Goal: Task Accomplishment & Management: Manage account settings

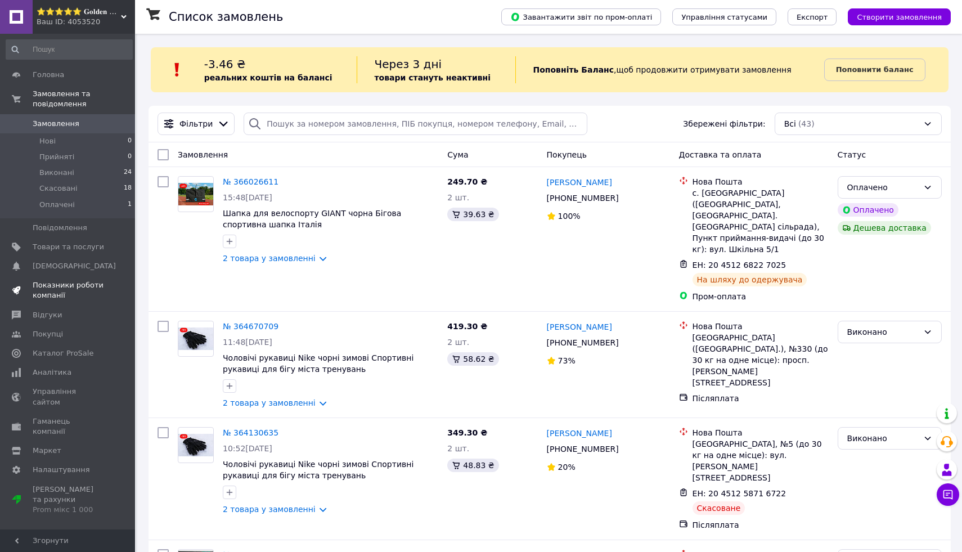
click at [87, 285] on span "Показники роботи компанії" at bounding box center [68, 290] width 71 height 20
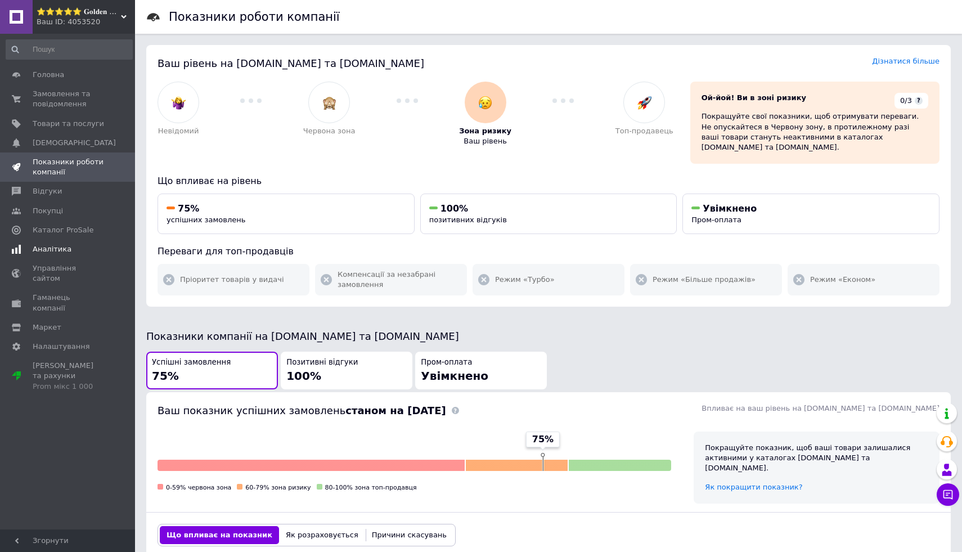
click at [100, 247] on span "Аналітика" at bounding box center [68, 249] width 71 height 10
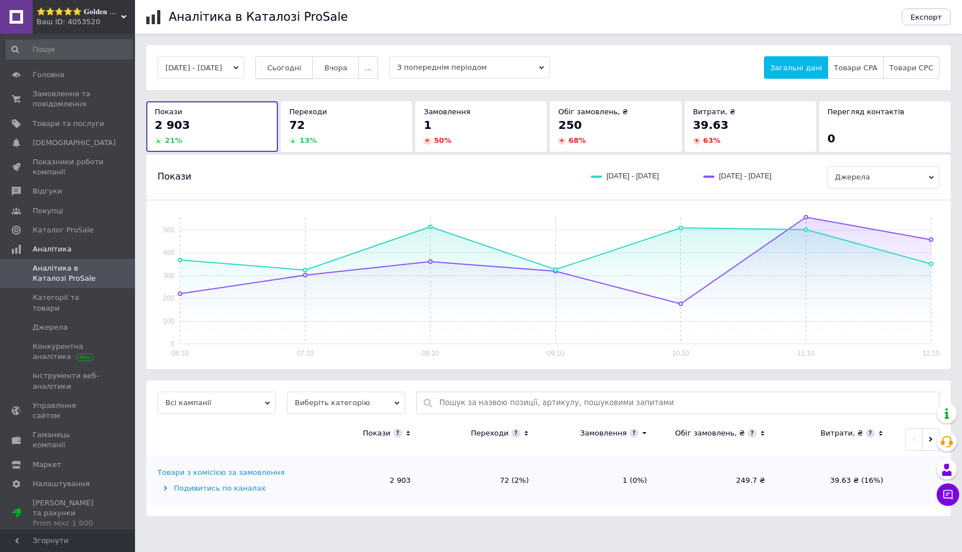
click at [309, 75] on button "Сьогодні" at bounding box center [284, 67] width 58 height 22
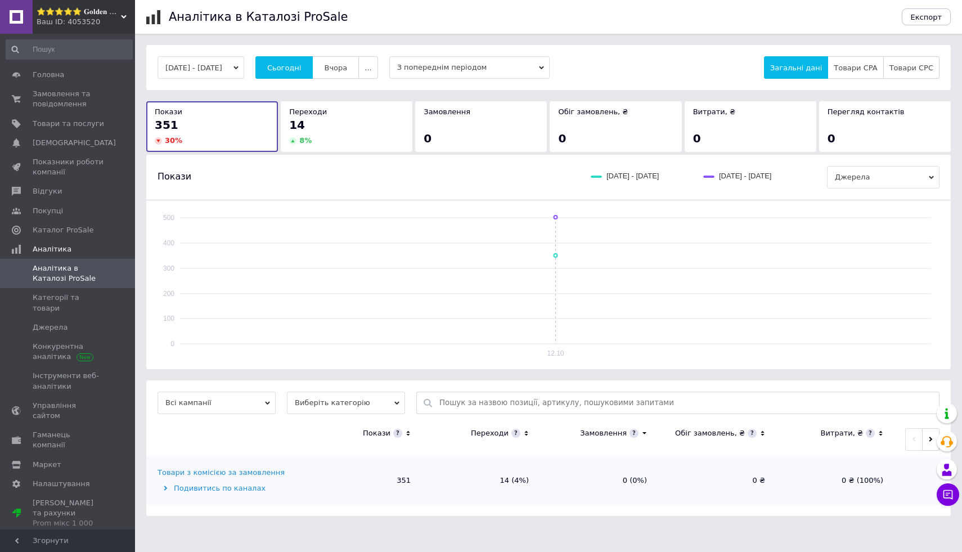
click at [252, 486] on div "Подивитись по каналах" at bounding box center [228, 488] width 143 height 10
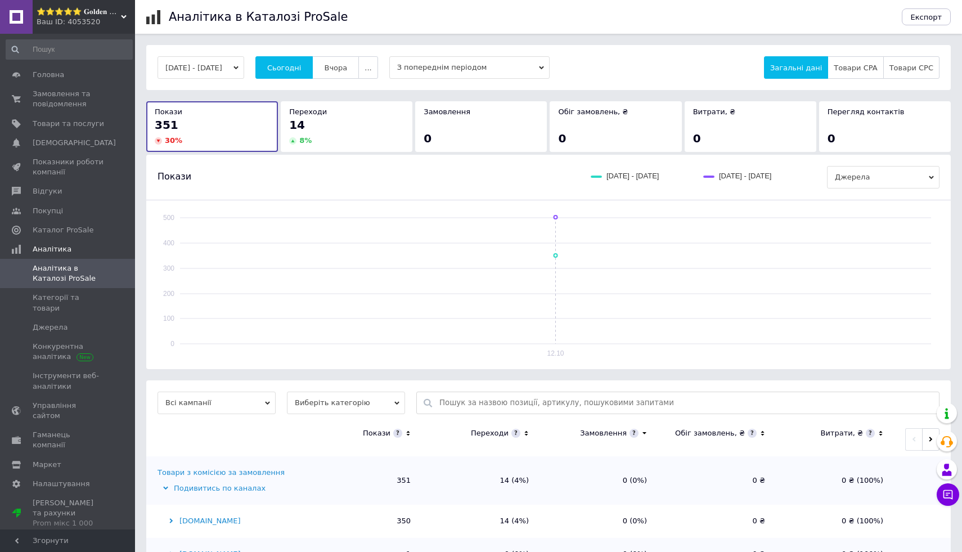
scroll to position [41, 0]
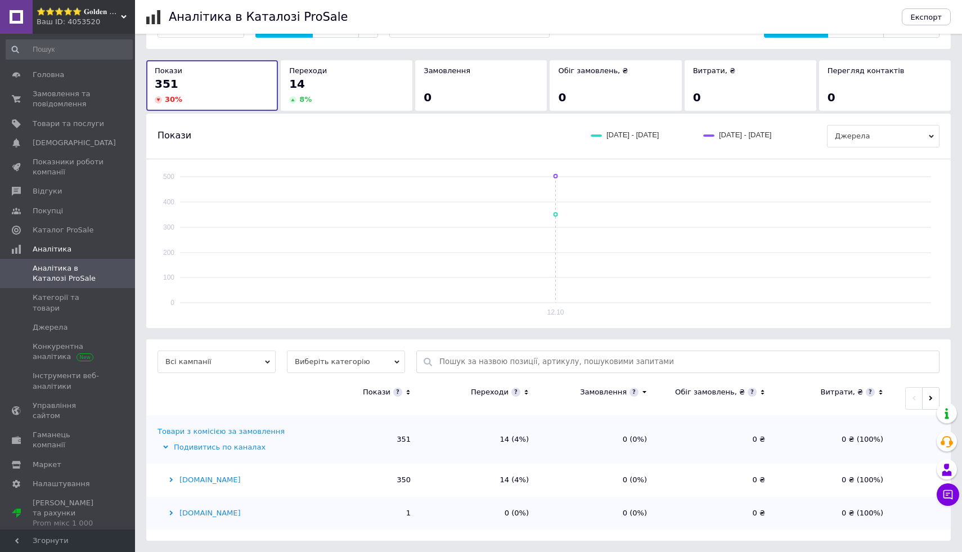
click at [258, 429] on div "Товари з комісією за замовлення" at bounding box center [220, 431] width 127 height 10
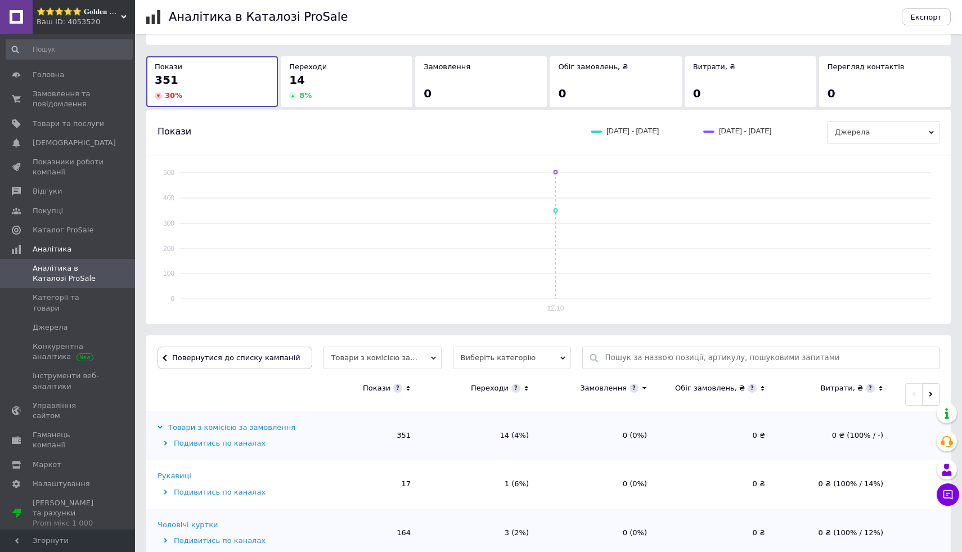
scroll to position [0, 0]
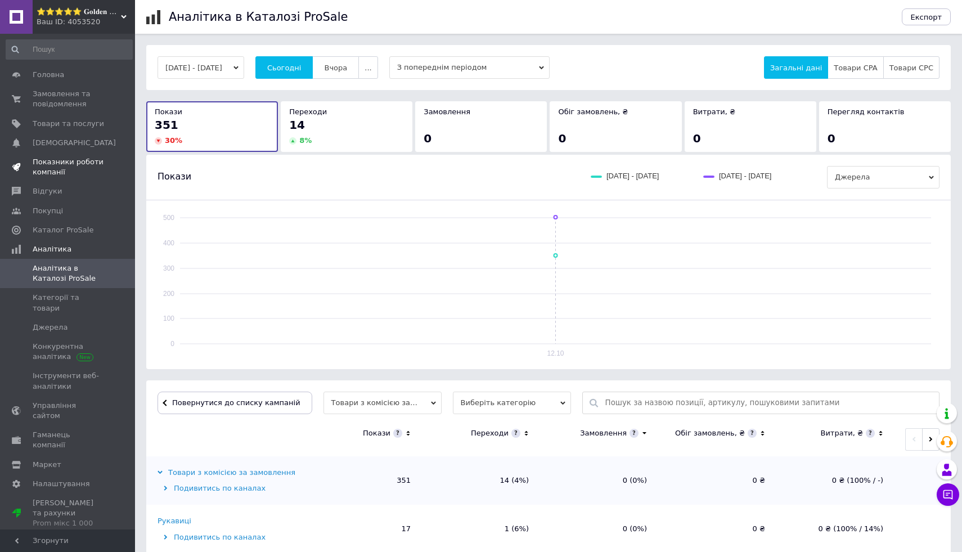
click at [96, 164] on span "Показники роботи компанії" at bounding box center [68, 167] width 71 height 20
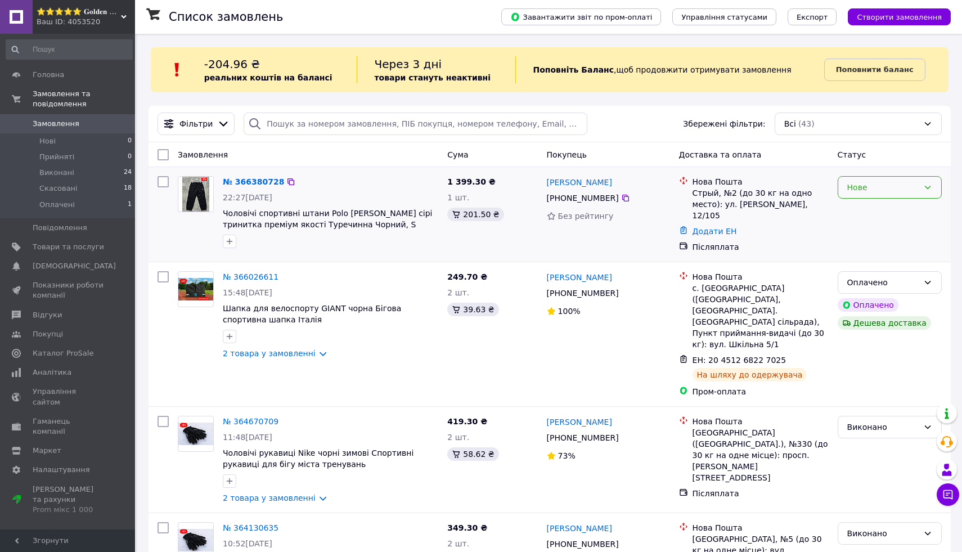
click at [926, 189] on icon at bounding box center [927, 187] width 9 height 9
click at [860, 214] on li "Прийнято" at bounding box center [889, 211] width 103 height 20
click at [871, 192] on div "Нове" at bounding box center [882, 187] width 71 height 12
click at [865, 217] on li "Прийнято" at bounding box center [889, 211] width 103 height 20
click at [87, 73] on span "Головна" at bounding box center [68, 75] width 71 height 10
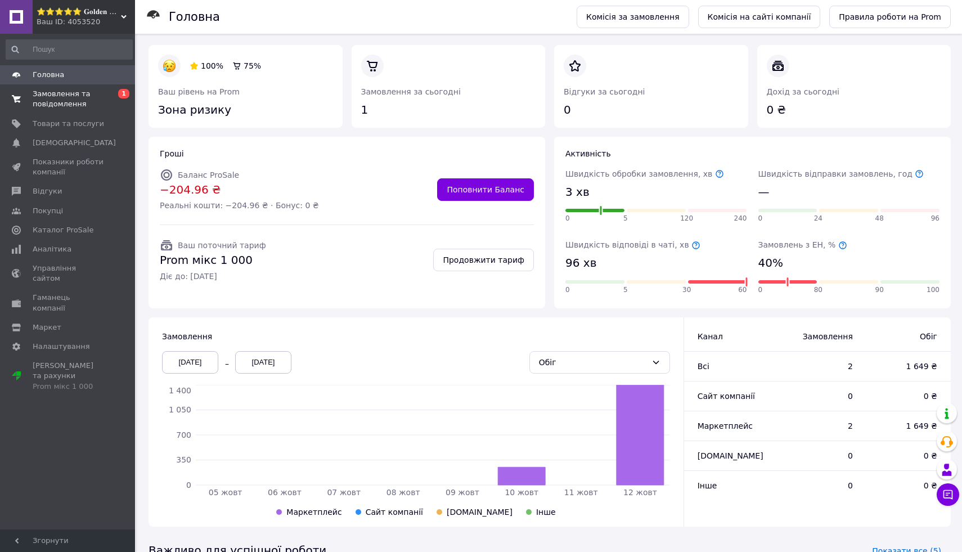
click at [102, 95] on span "Замовлення та повідомлення" at bounding box center [68, 99] width 71 height 20
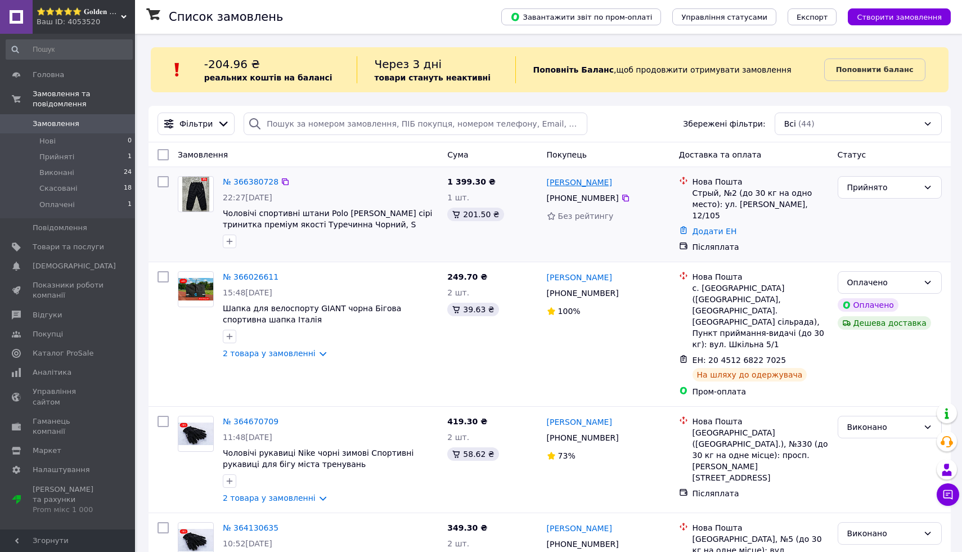
click at [576, 187] on link "[PERSON_NAME]" at bounding box center [579, 182] width 65 height 11
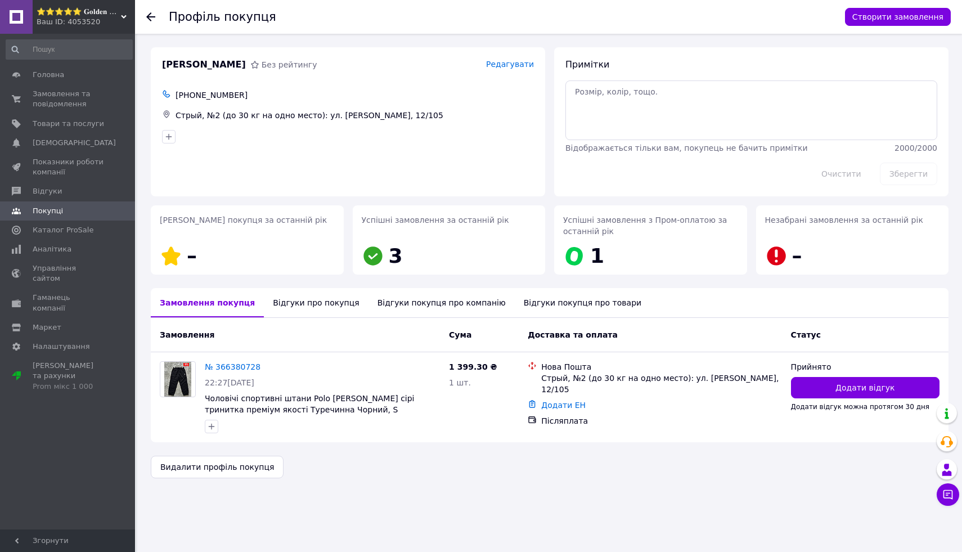
click at [327, 312] on div "Відгуки про покупця" at bounding box center [316, 302] width 104 height 29
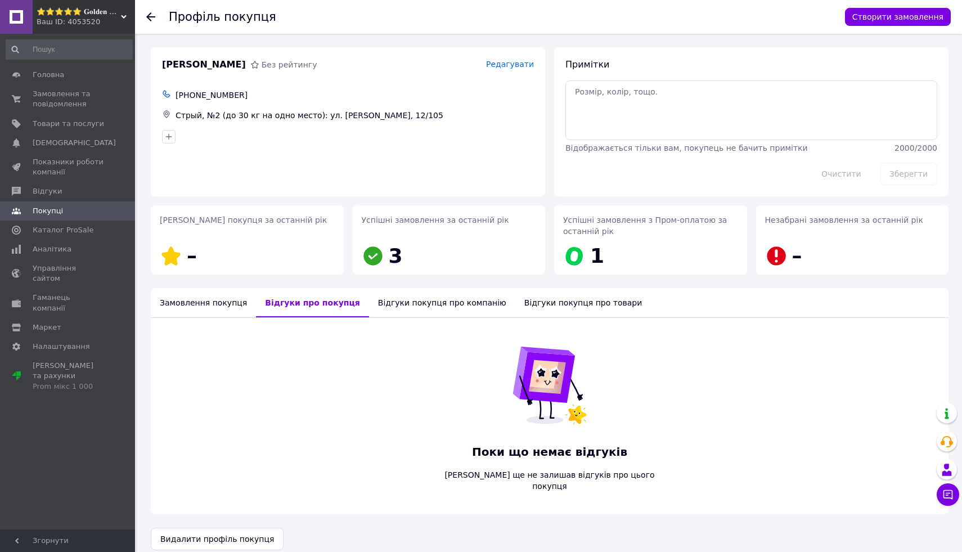
click at [381, 300] on div "Відгуки покупця про компанію" at bounding box center [442, 302] width 146 height 29
click at [236, 300] on div "Замовлення покупця" at bounding box center [203, 302] width 105 height 29
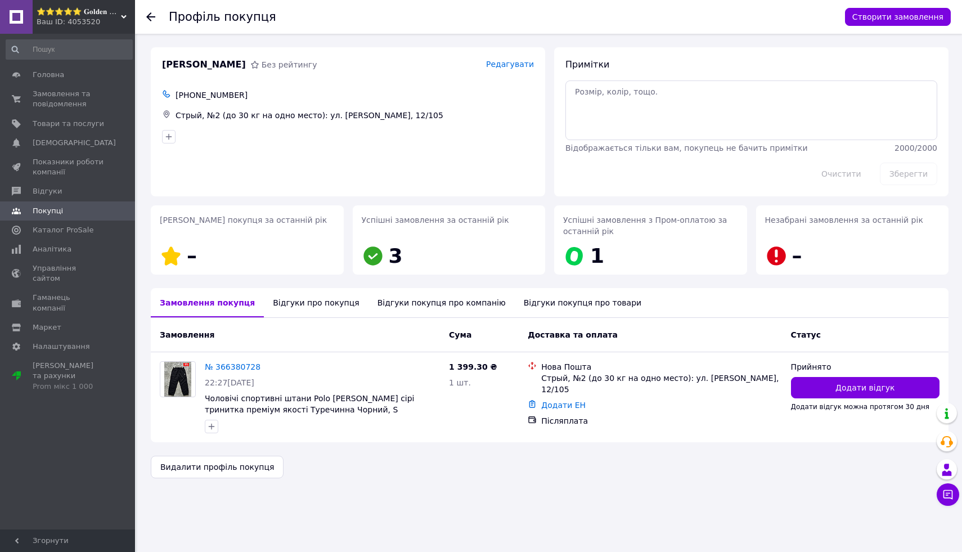
click at [151, 20] on icon at bounding box center [150, 16] width 9 height 9
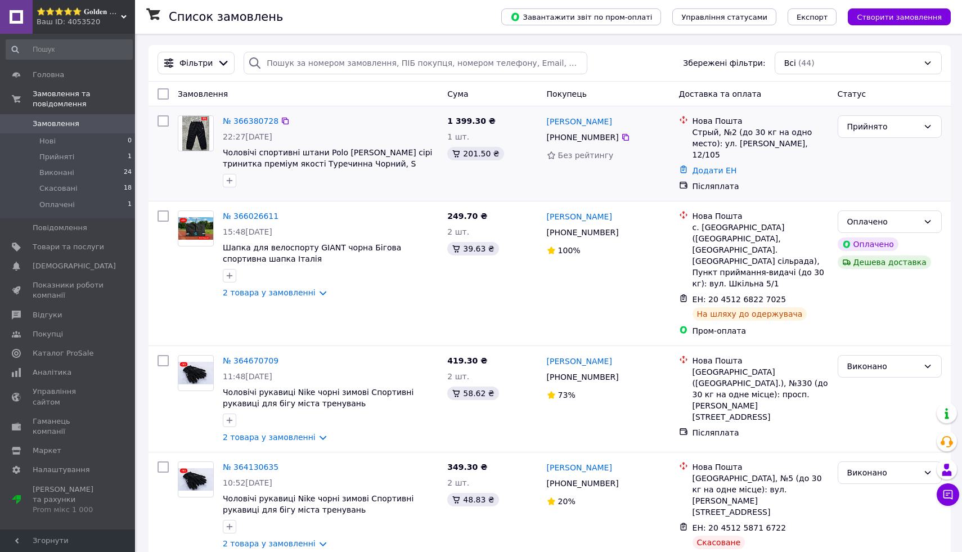
click at [192, 120] on img at bounding box center [196, 133] width 28 height 35
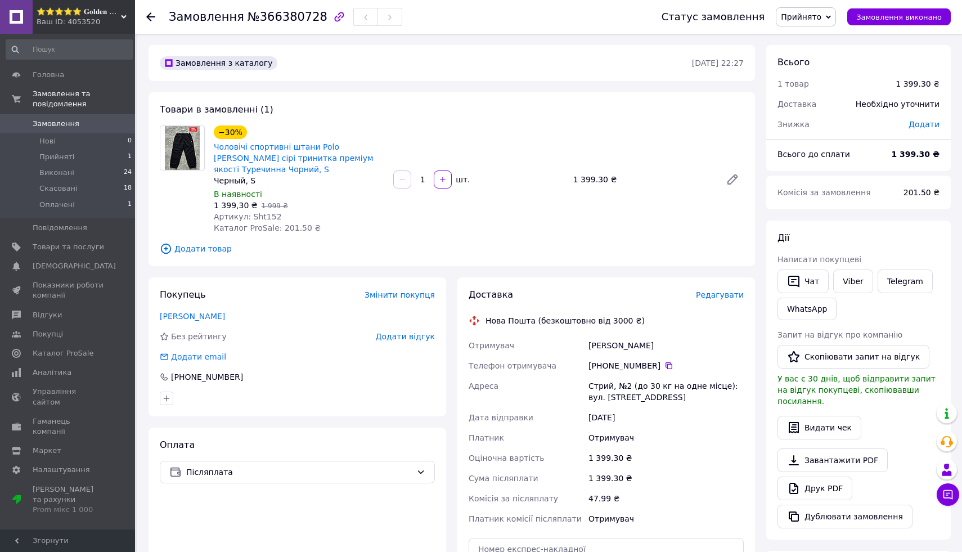
click at [151, 16] on icon at bounding box center [150, 16] width 9 height 9
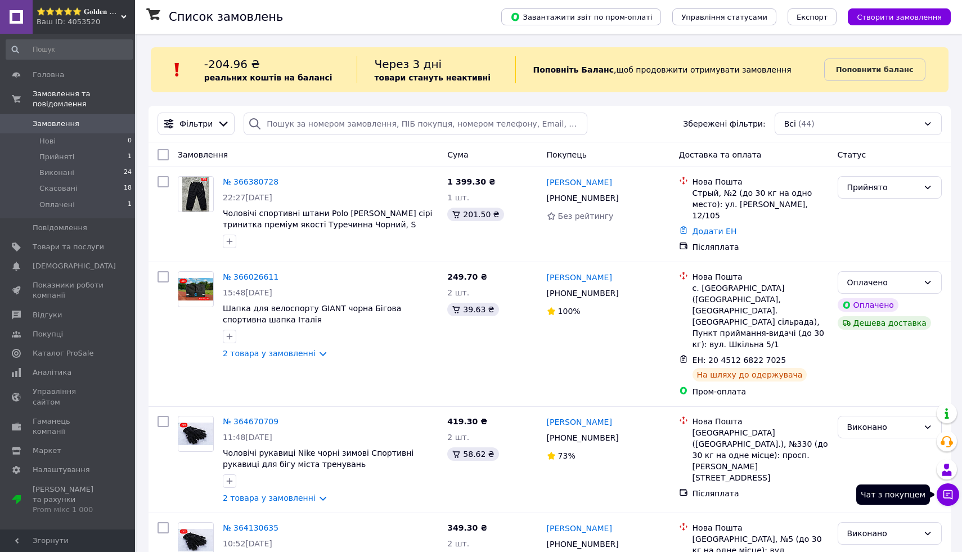
click at [956, 491] on button "Чат з покупцем" at bounding box center [947, 494] width 22 height 22
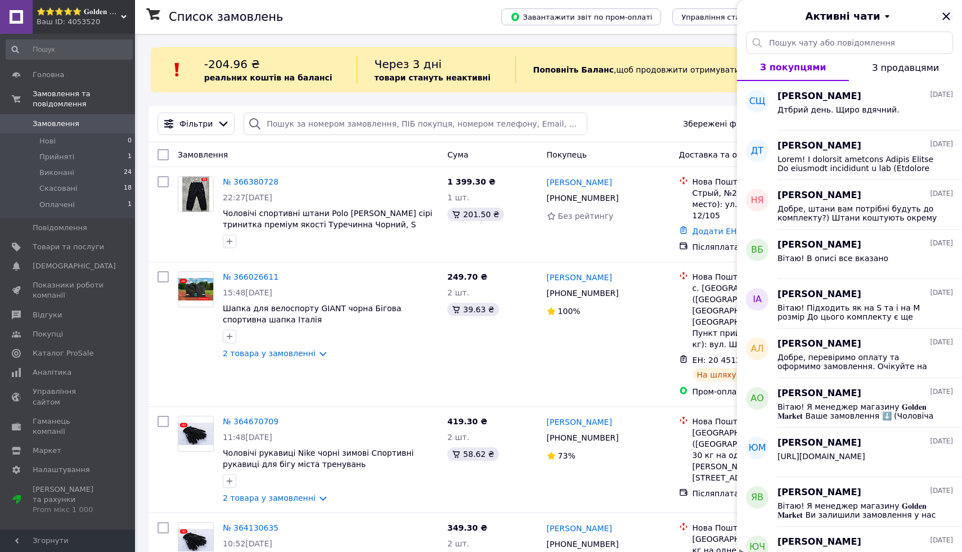
click at [950, 14] on icon "Закрити" at bounding box center [945, 16] width 13 height 13
